Goal: Task Accomplishment & Management: Use online tool/utility

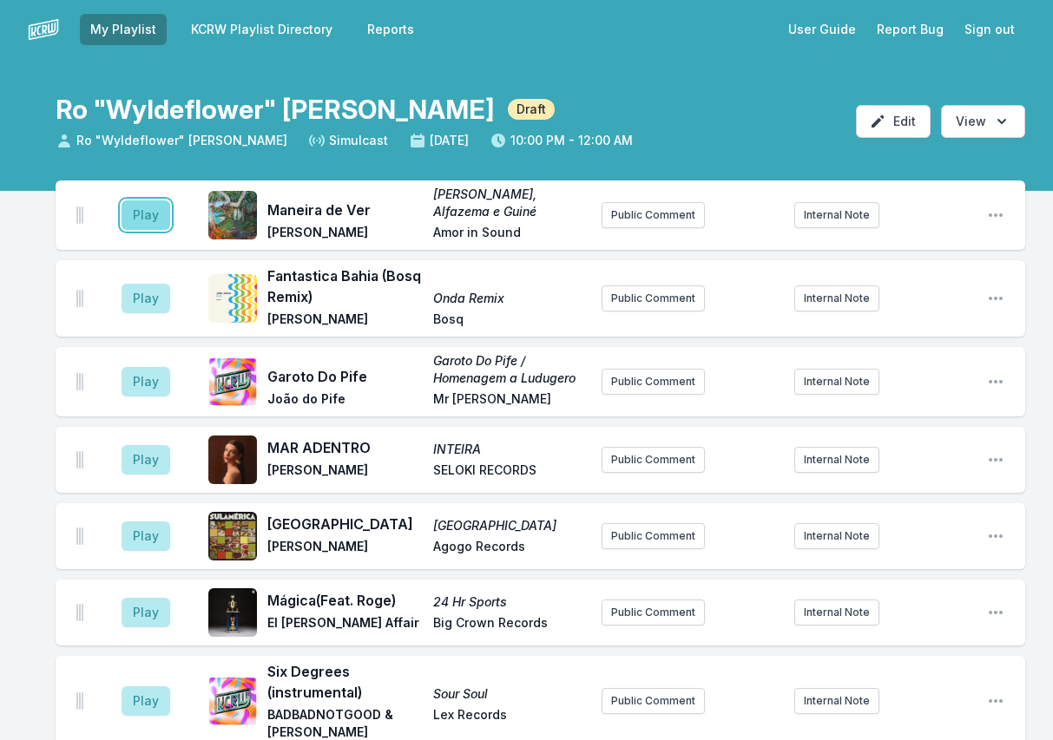
click at [145, 212] on button "Play" at bounding box center [145, 215] width 49 height 30
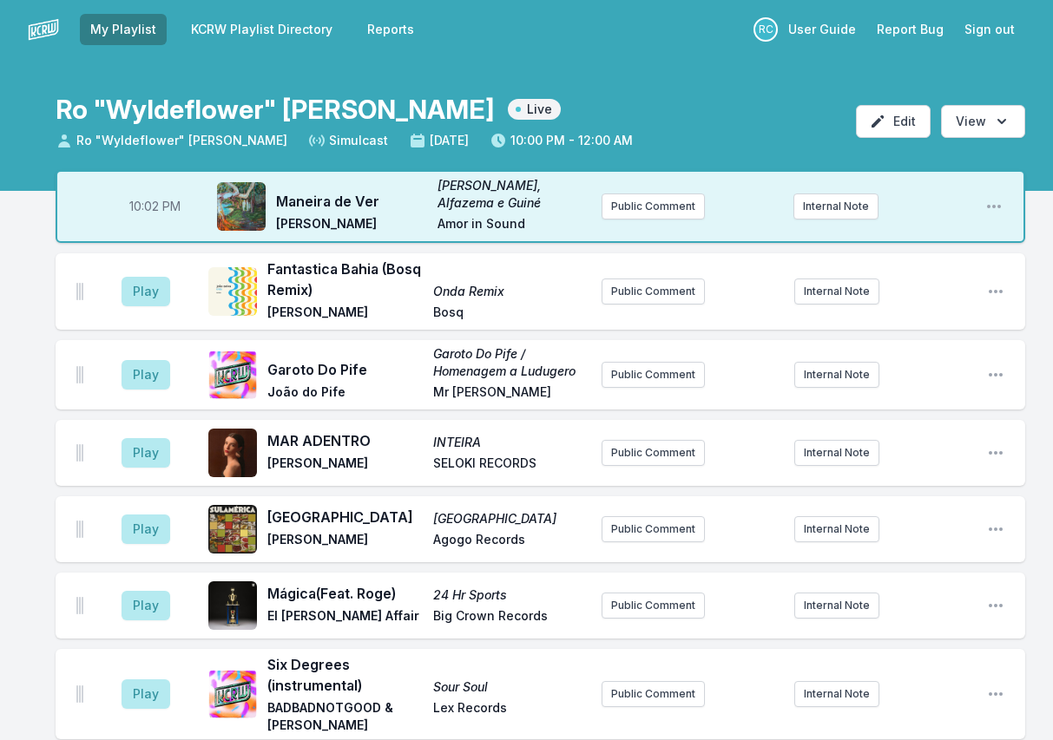
click at [154, 206] on span "10:02 PM" at bounding box center [154, 206] width 51 height 17
click at [138, 203] on input "22:02" at bounding box center [154, 206] width 97 height 33
type input "22:00"
click at [136, 286] on button "Play" at bounding box center [145, 292] width 49 height 30
